Goal: Check status

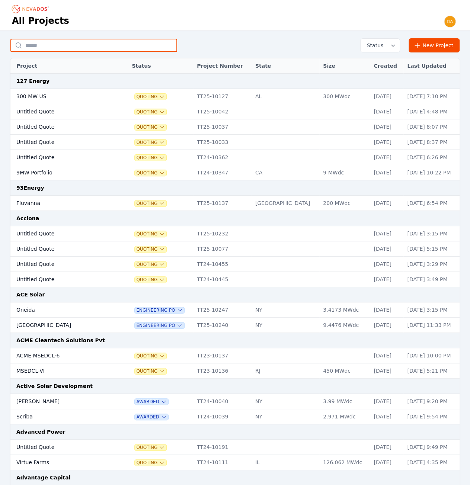
click at [140, 46] on input "text" at bounding box center [93, 45] width 167 height 13
type input "********"
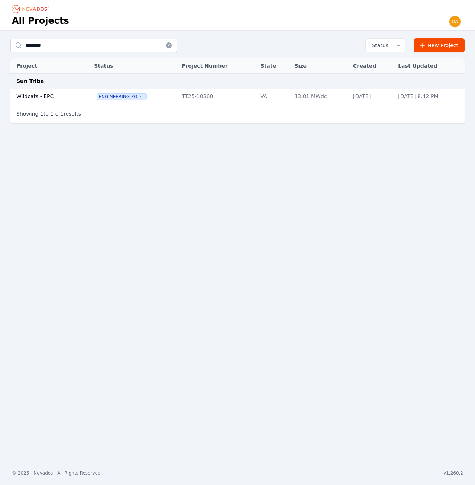
click at [50, 101] on td "Wildcats - EPC" at bounding box center [44, 96] width 69 height 15
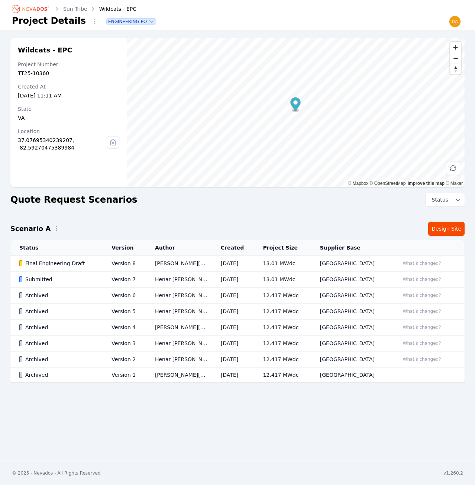
click at [83, 280] on div "Submitted" at bounding box center [59, 279] width 80 height 7
